Goal: Register for event/course

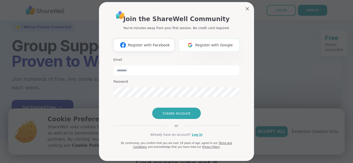
click at [190, 49] on img at bounding box center [190, 45] width 10 height 10
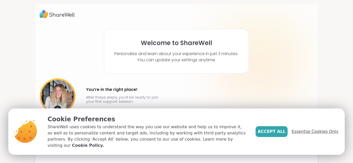
click at [302, 135] on span "Essential Cookies Only" at bounding box center [314, 132] width 47 height 6
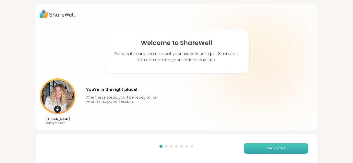
click at [281, 150] on span "Get Started" at bounding box center [276, 148] width 18 height 5
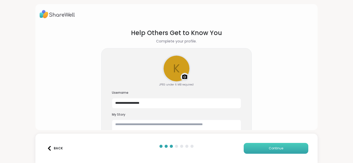
click at [281, 150] on span "Continue" at bounding box center [275, 148] width 14 height 5
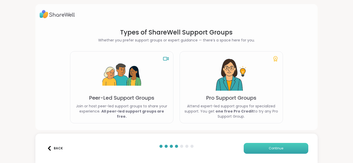
click at [264, 148] on button "Continue" at bounding box center [275, 148] width 65 height 11
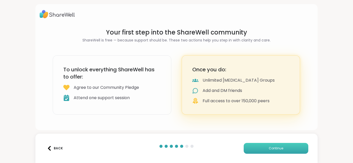
click at [264, 148] on button "Continue" at bounding box center [275, 148] width 65 height 11
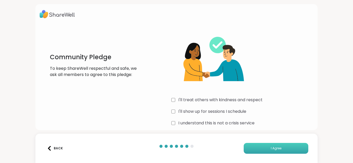
click at [268, 150] on button "I Agree" at bounding box center [275, 148] width 65 height 11
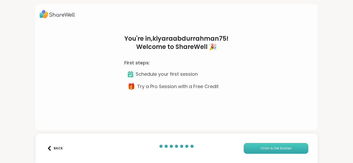
click at [267, 149] on span "Finish & Get Started" at bounding box center [275, 148] width 31 height 5
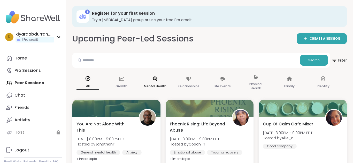
click at [158, 83] on p "Mental Health" at bounding box center [155, 86] width 22 height 6
